Goal: Task Accomplishment & Management: Manage account settings

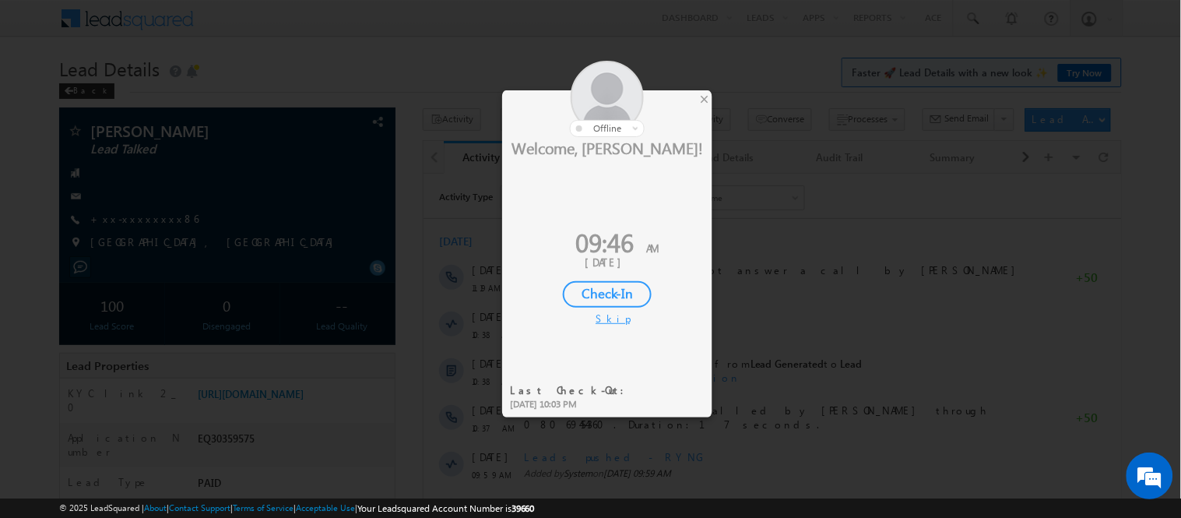
click at [584, 296] on div "Check-In" at bounding box center [607, 294] width 89 height 26
click at [584, 293] on div "Checking In..." at bounding box center [607, 294] width 89 height 26
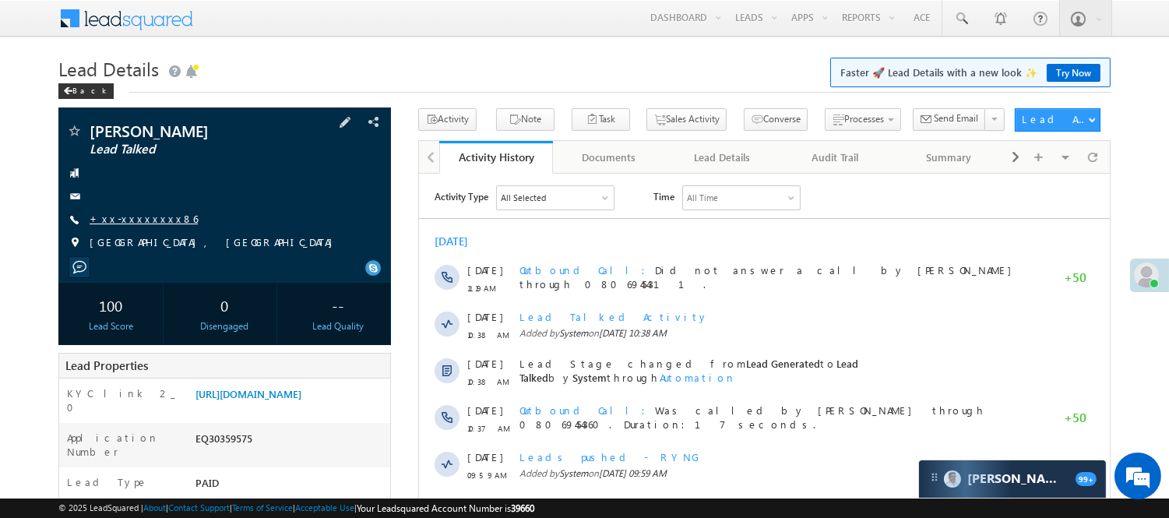
click at [120, 221] on link "+xx-xxxxxxxx86" at bounding box center [144, 218] width 108 height 13
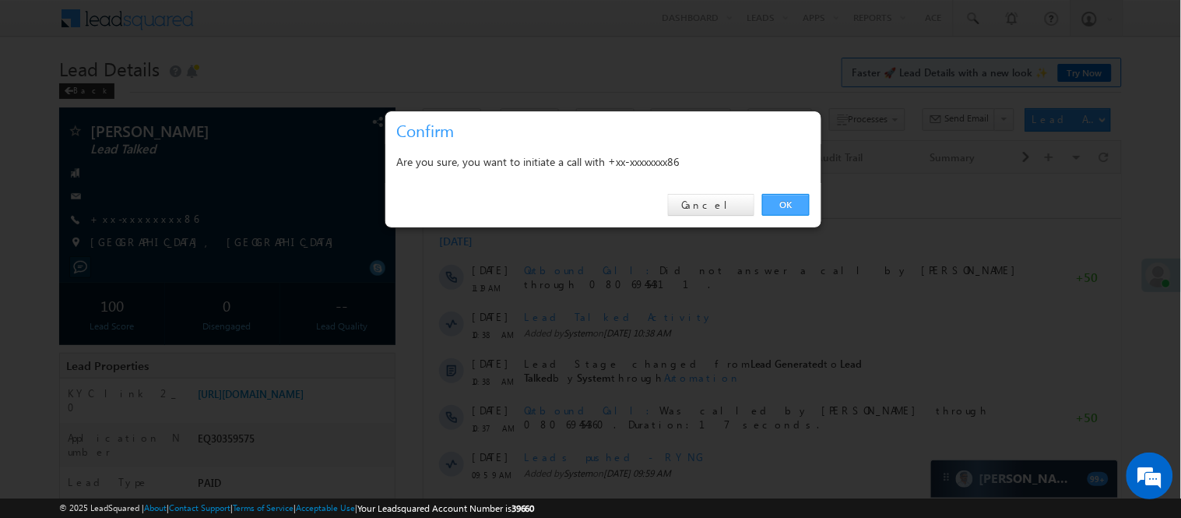
click at [790, 194] on link "OK" at bounding box center [786, 205] width 48 height 22
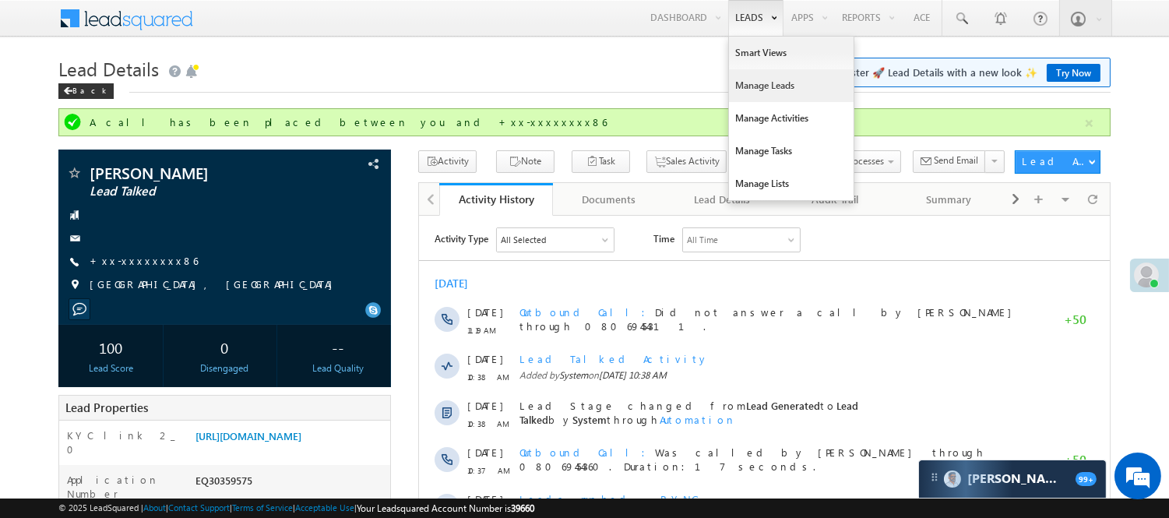
click at [741, 87] on link "Manage Leads" at bounding box center [791, 85] width 125 height 33
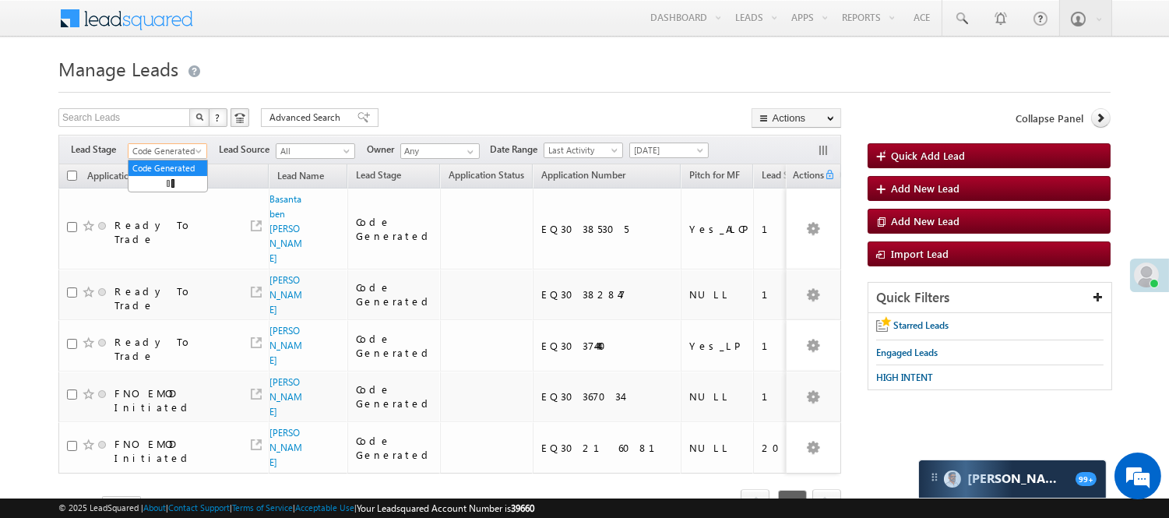
click at [167, 149] on span "Code Generated" at bounding box center [166, 151] width 74 height 14
click at [145, 191] on link "Lead Generated" at bounding box center [168, 184] width 79 height 14
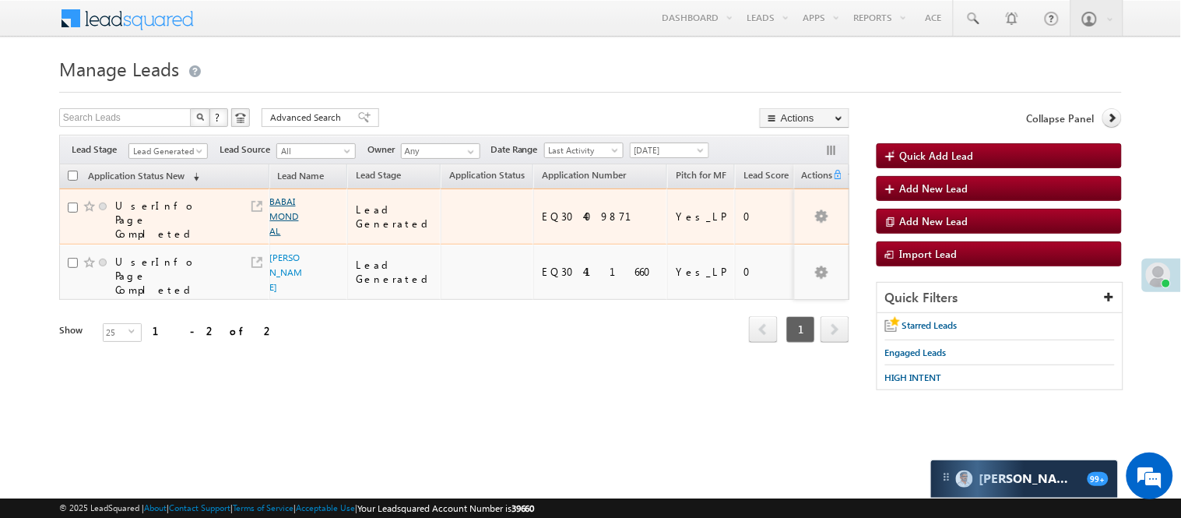
click at [275, 200] on link "BABAI MONDAL" at bounding box center [284, 215] width 29 height 41
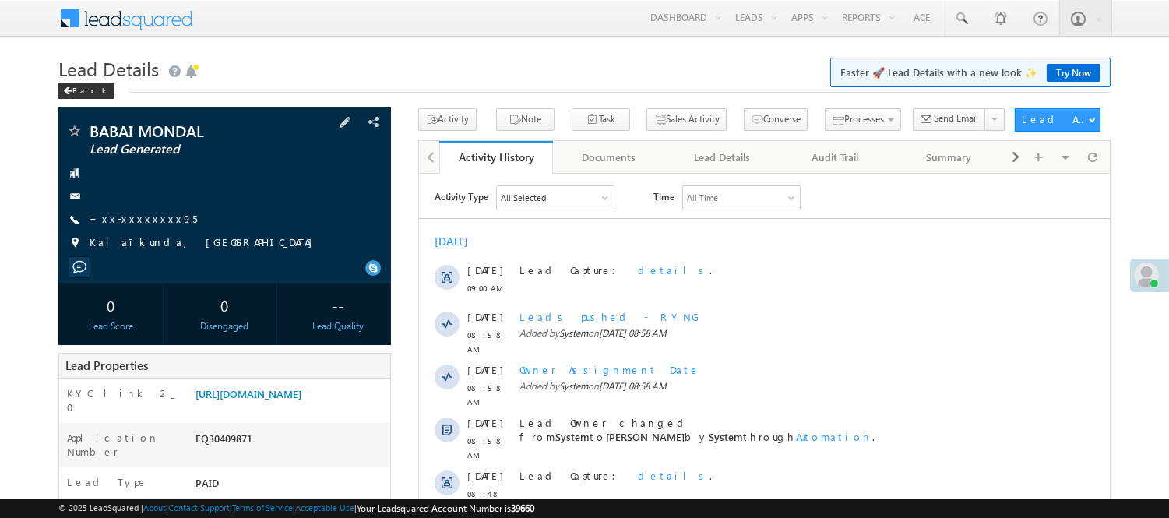
click at [146, 217] on link "+xx-xxxxxxxx95" at bounding box center [143, 218] width 107 height 13
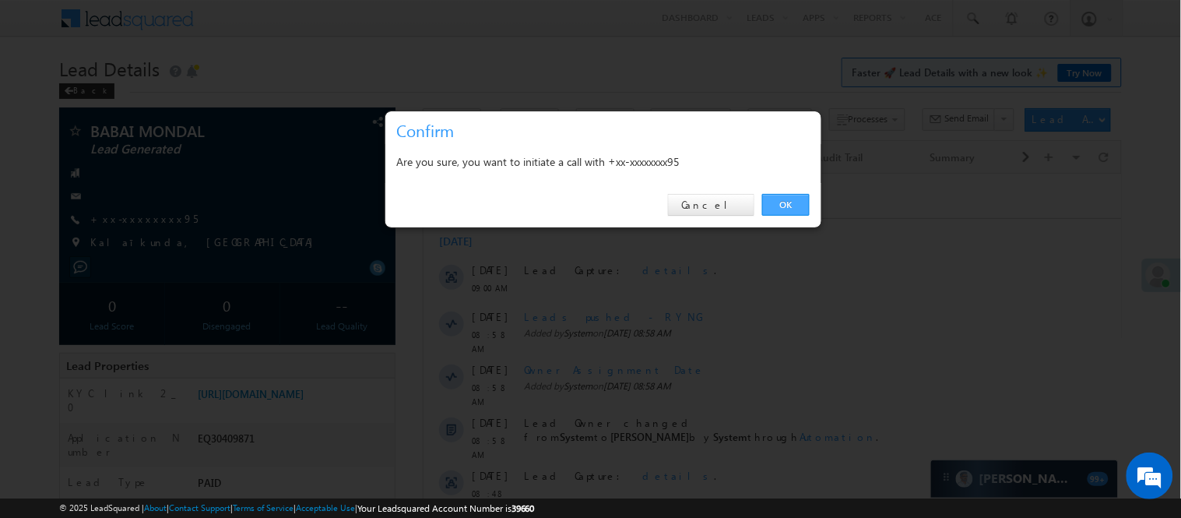
click at [806, 201] on link "OK" at bounding box center [786, 205] width 48 height 22
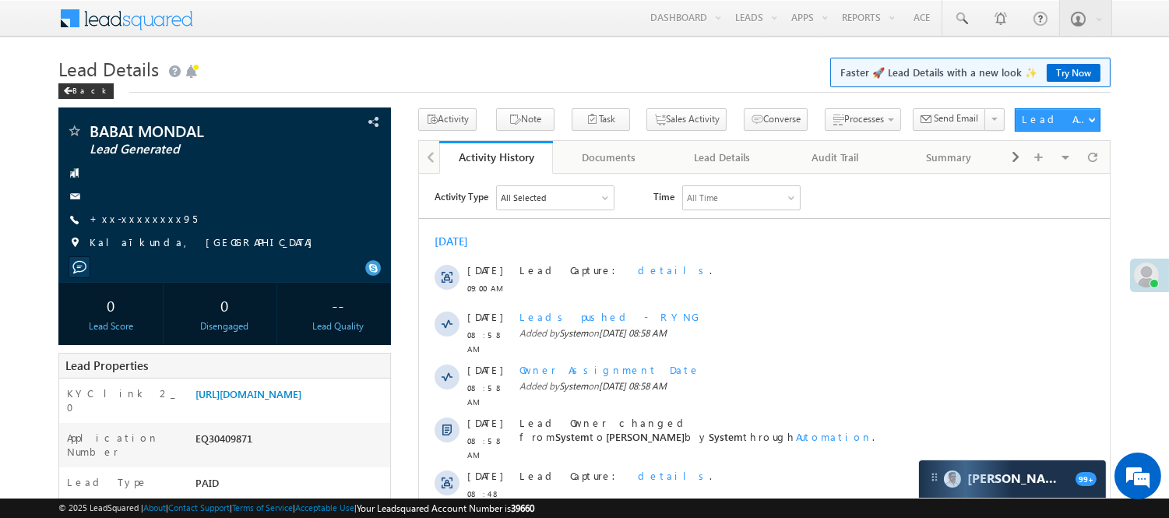
click at [783, 203] on div "All Time" at bounding box center [740, 196] width 117 height 23
